Goal: Task Accomplishment & Management: Use online tool/utility

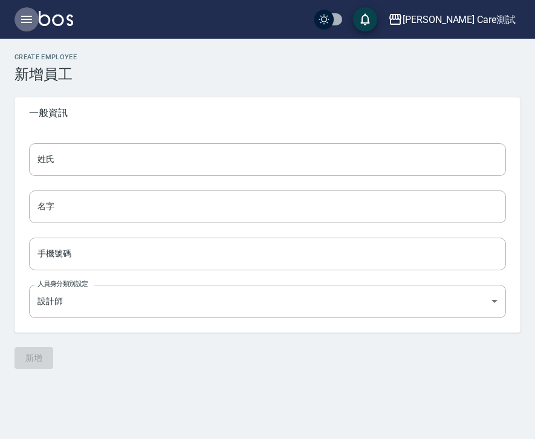
click at [19, 15] on icon "button" at bounding box center [26, 19] width 15 height 15
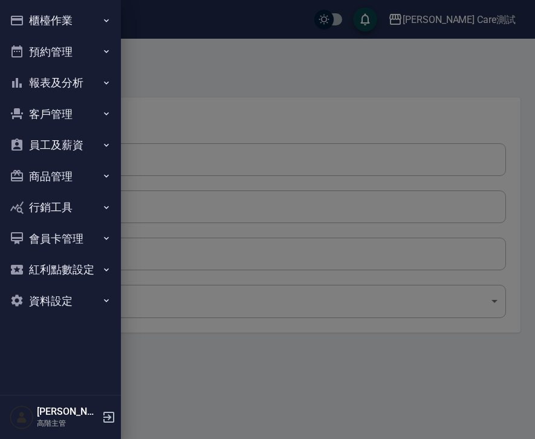
click at [59, 18] on button "櫃檯作業" at bounding box center [60, 20] width 111 height 31
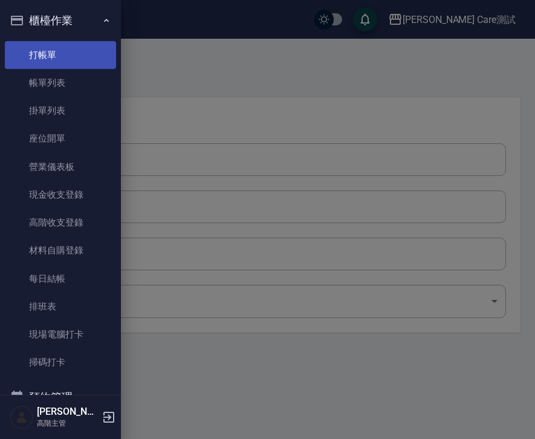
click at [59, 50] on link "打帳單" at bounding box center [60, 55] width 111 height 28
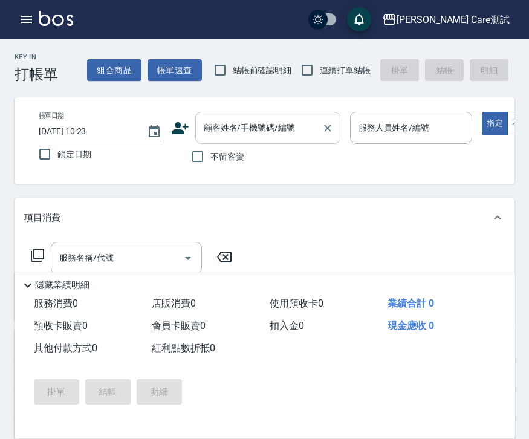
click at [229, 136] on input "顧客姓名/手機號碼/編號" at bounding box center [259, 127] width 116 height 21
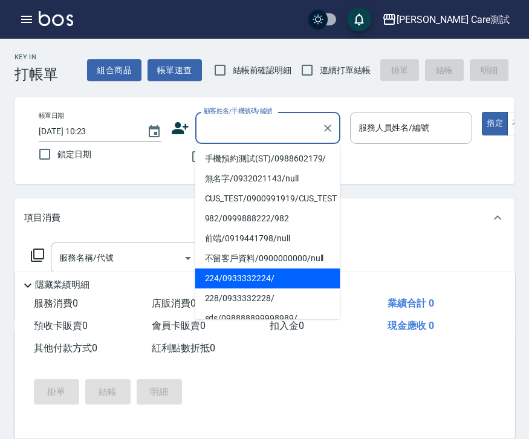
type input "1"
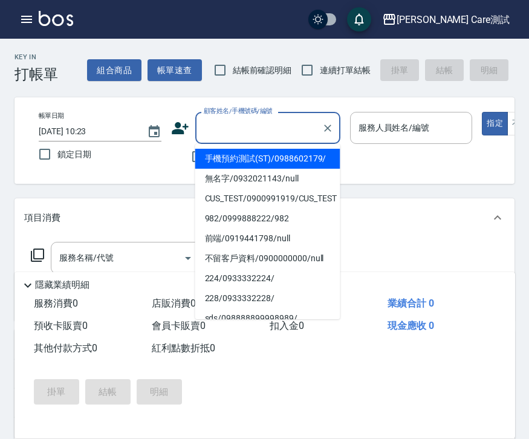
click at [263, 169] on li "手機預約測試(ST)/0988602179/" at bounding box center [267, 159] width 145 height 20
type input "手機預約測試(ST)/0988602179/"
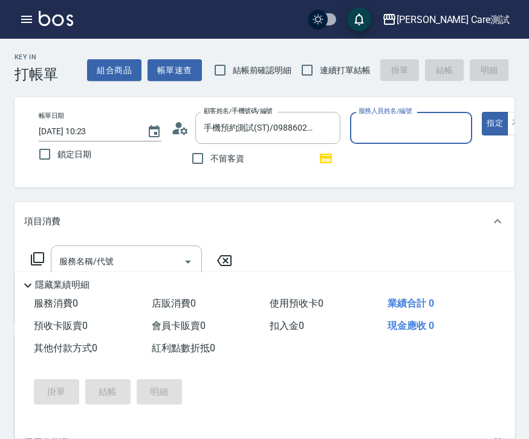
click at [390, 126] on input "服務人員姓名/編號" at bounding box center [412, 127] width 112 height 21
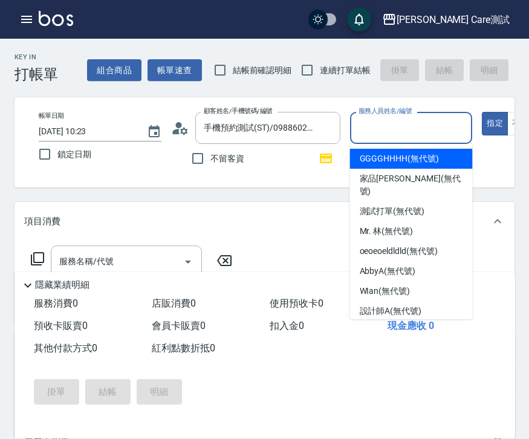
click at [403, 166] on div "GGGGHHHH (無代號)" at bounding box center [411, 159] width 123 height 20
type input "GGGGHHHH(無代號)"
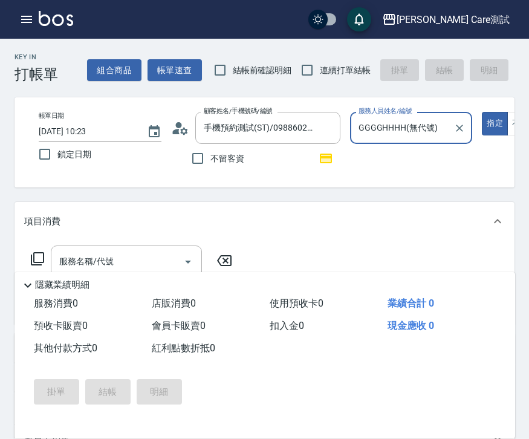
scroll to position [18, 0]
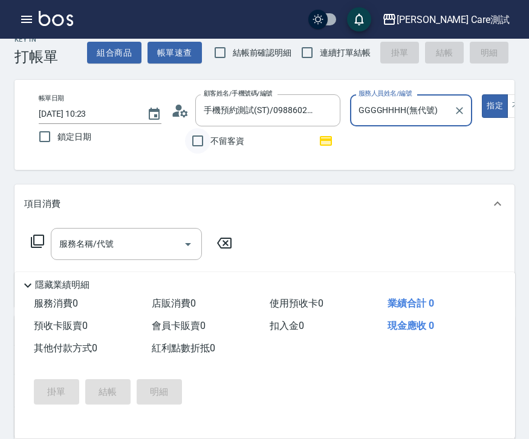
click at [208, 142] on input "不留客資" at bounding box center [197, 140] width 25 height 25
checkbox input "true"
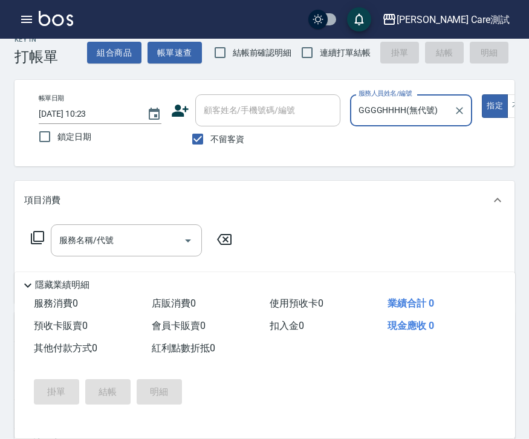
click at [412, 122] on div "GGGGHHHH(無代號) 服務人員姓名/編號" at bounding box center [411, 110] width 123 height 32
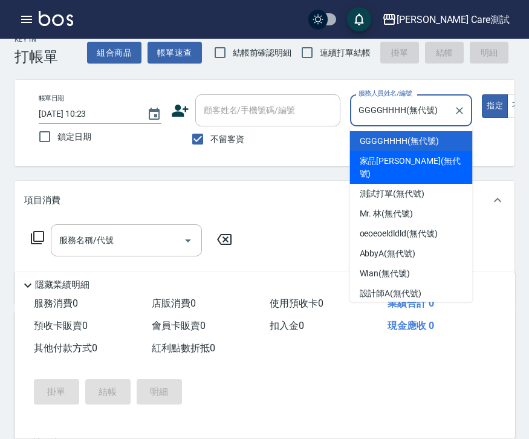
click at [411, 169] on div "家品[PERSON_NAME] (無代號)" at bounding box center [411, 167] width 123 height 33
type input "家品[PERSON_NAME](無代號)"
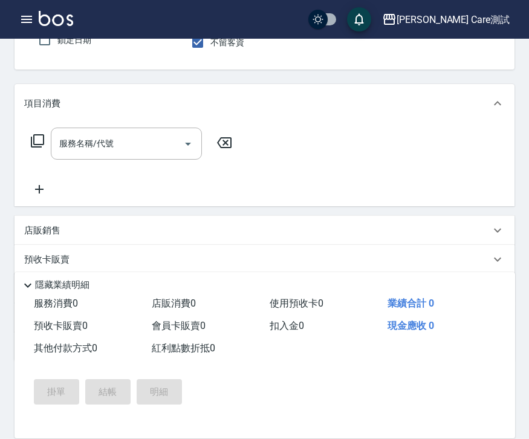
scroll to position [226, 0]
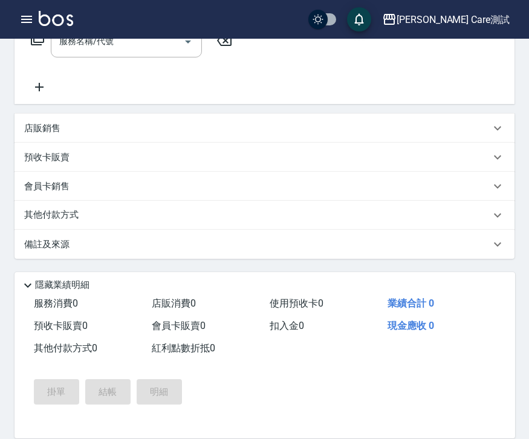
click at [176, 140] on div "店販銷售" at bounding box center [265, 128] width 500 height 29
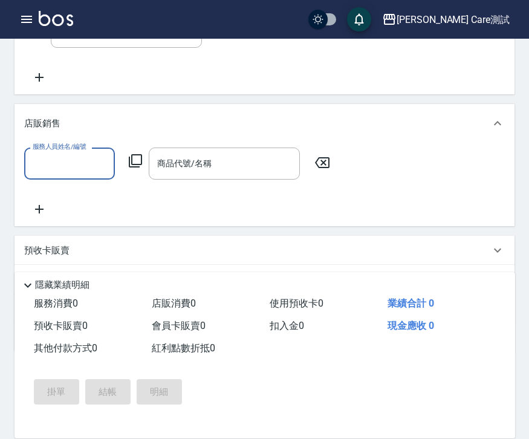
scroll to position [329, 0]
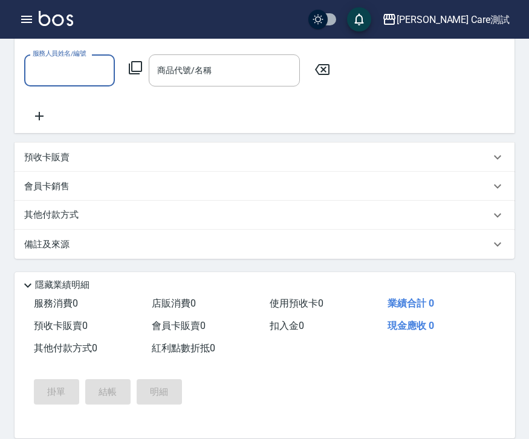
click at [176, 148] on div "預收卡販賣" at bounding box center [265, 157] width 500 height 29
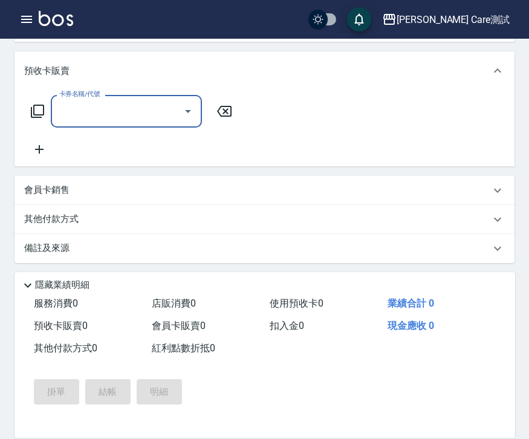
scroll to position [424, 0]
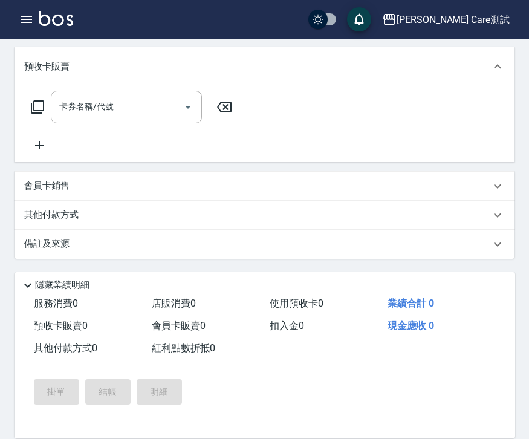
drag, startPoint x: 176, startPoint y: 148, endPoint x: 0, endPoint y: 166, distance: 176.9
click at [0, 166] on div "Key In 打帳單 組合商品 帳單速查 結帳前確認明細 連續打單結帳 掛單 結帳 明細 帳單日期 [DATE] 10:23 鎖定日期 顧客姓名/手機號碼/編…" at bounding box center [264, 31] width 529 height 815
click at [36, 165] on div "項目消費 服務名稱/代號 服務名稱/代號 店販銷售 服務人員姓名/編號 服務人員姓名/編號 商品代號/名稱 商品代號/名稱 預收卡販賣 卡券名稱/代號 卡券名…" at bounding box center [265, 20] width 500 height 475
